Goal: Navigation & Orientation: Go to known website

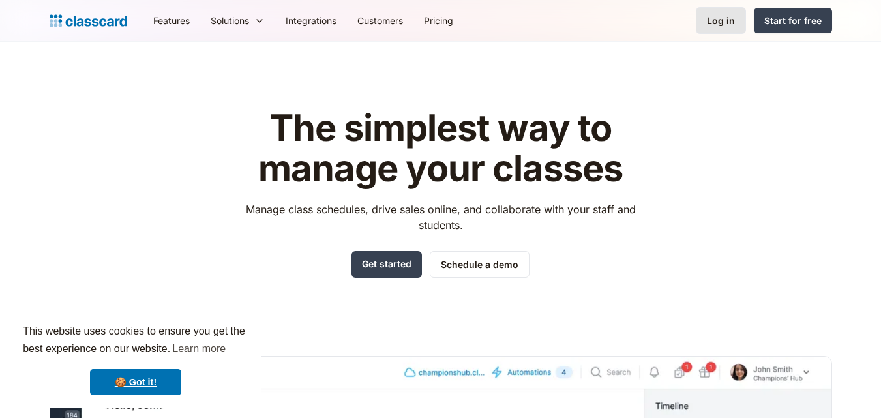
click at [734, 11] on link "Log in" at bounding box center [721, 20] width 50 height 27
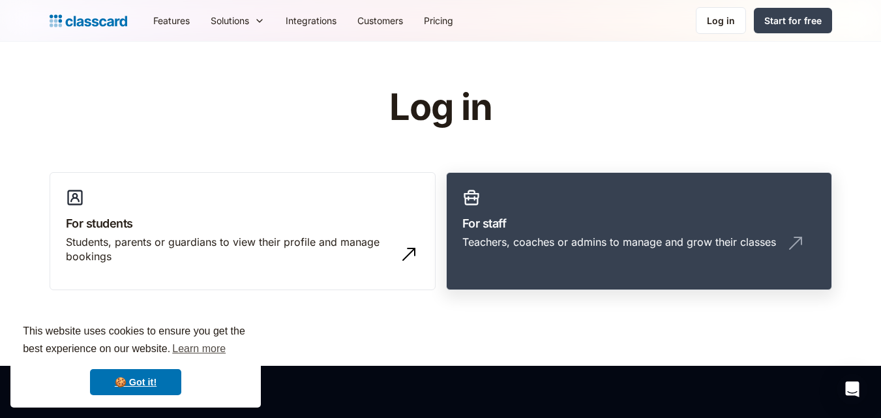
click at [512, 236] on div "Teachers, coaches or admins to manage and grow their classes" at bounding box center [619, 242] width 314 height 14
